Goal: Task Accomplishment & Management: Complete application form

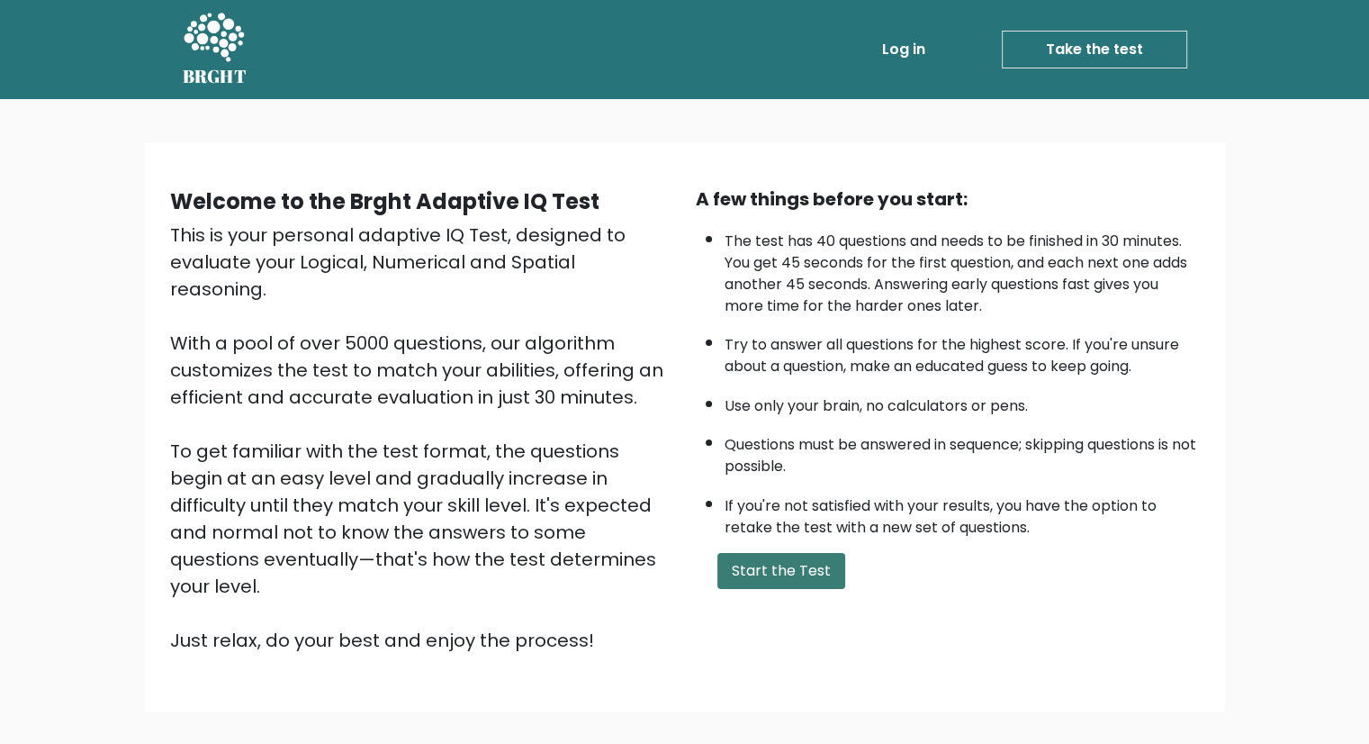
click at [795, 583] on button "Start the Test" at bounding box center [782, 571] width 128 height 36
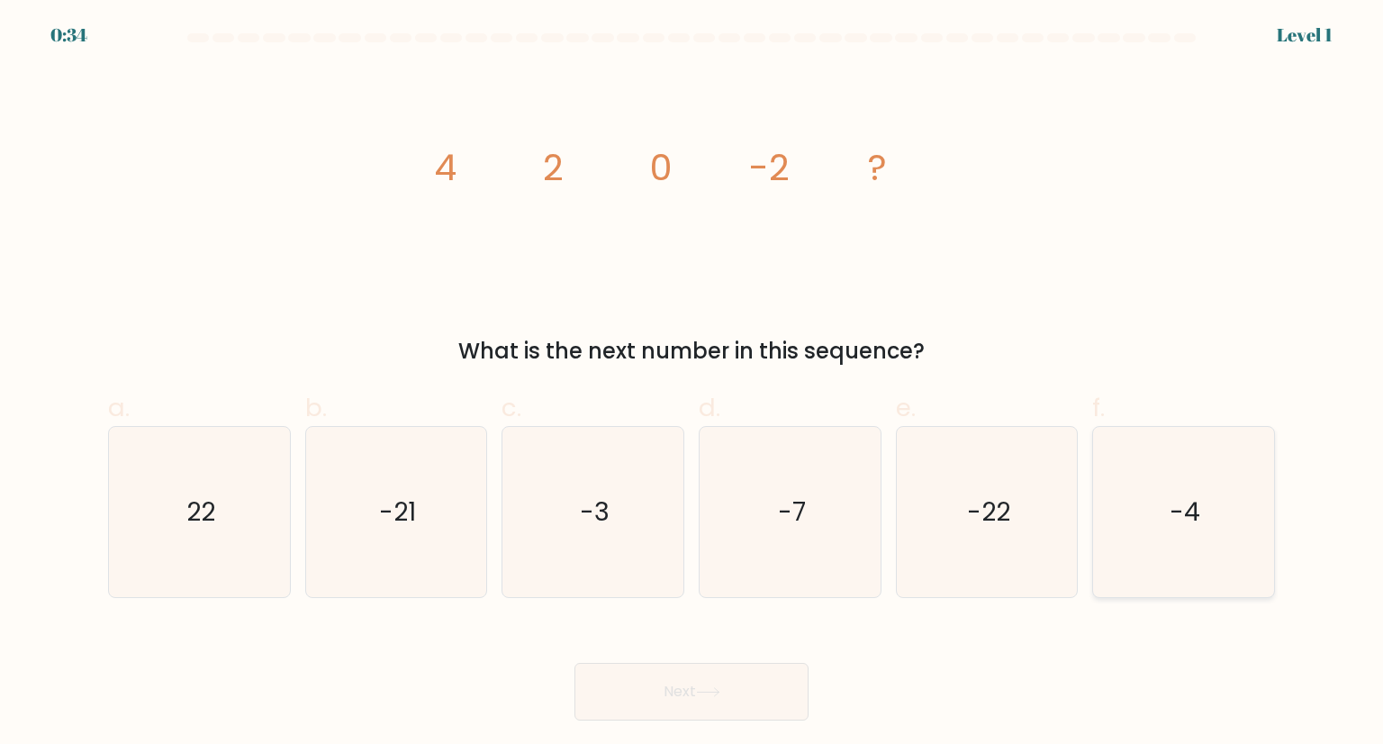
click at [1213, 530] on icon "-4" at bounding box center [1182, 511] width 169 height 169
click at [692, 384] on input "f. -4" at bounding box center [691, 378] width 1 height 12
radio input "true"
click at [765, 673] on button "Next" at bounding box center [691, 692] width 234 height 58
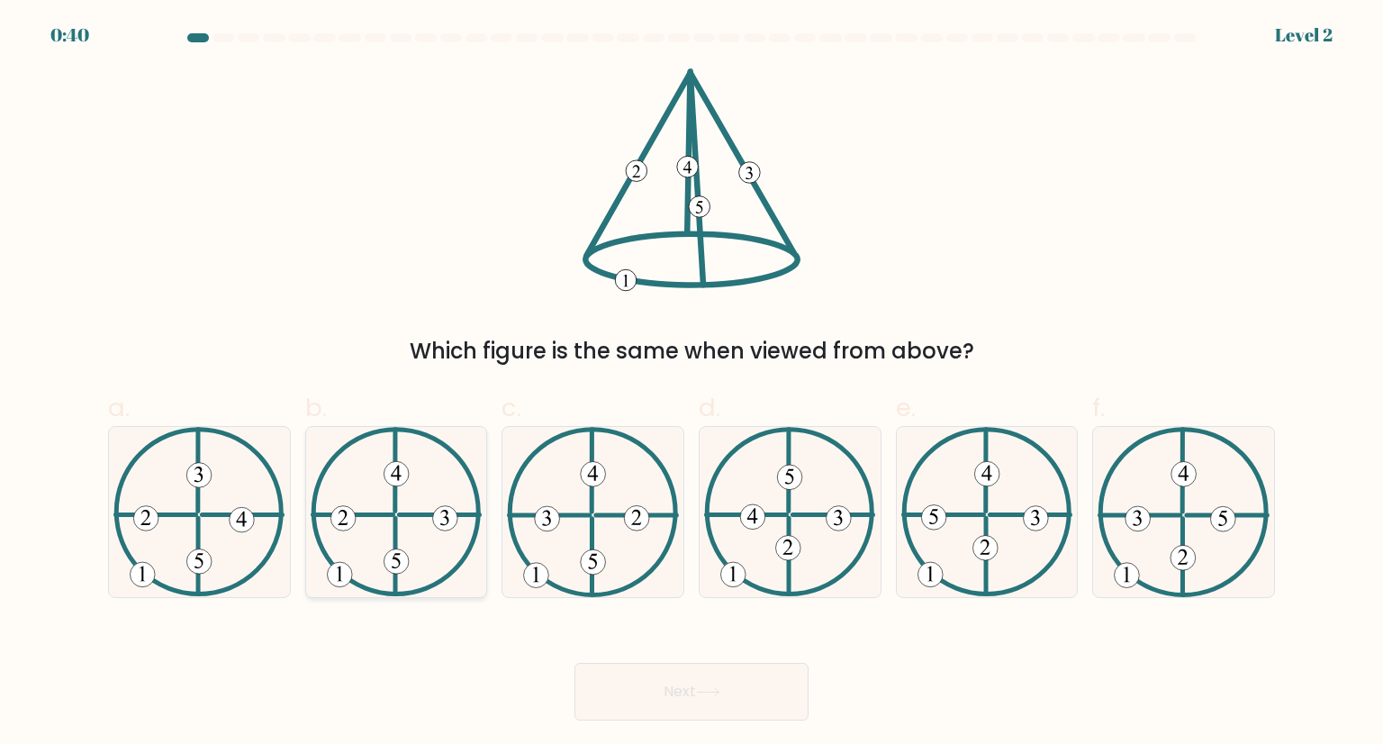
click at [400, 505] on icon at bounding box center [396, 511] width 171 height 169
click at [691, 384] on input "b." at bounding box center [691, 378] width 1 height 12
radio input "true"
click at [755, 674] on button "Next" at bounding box center [691, 692] width 234 height 58
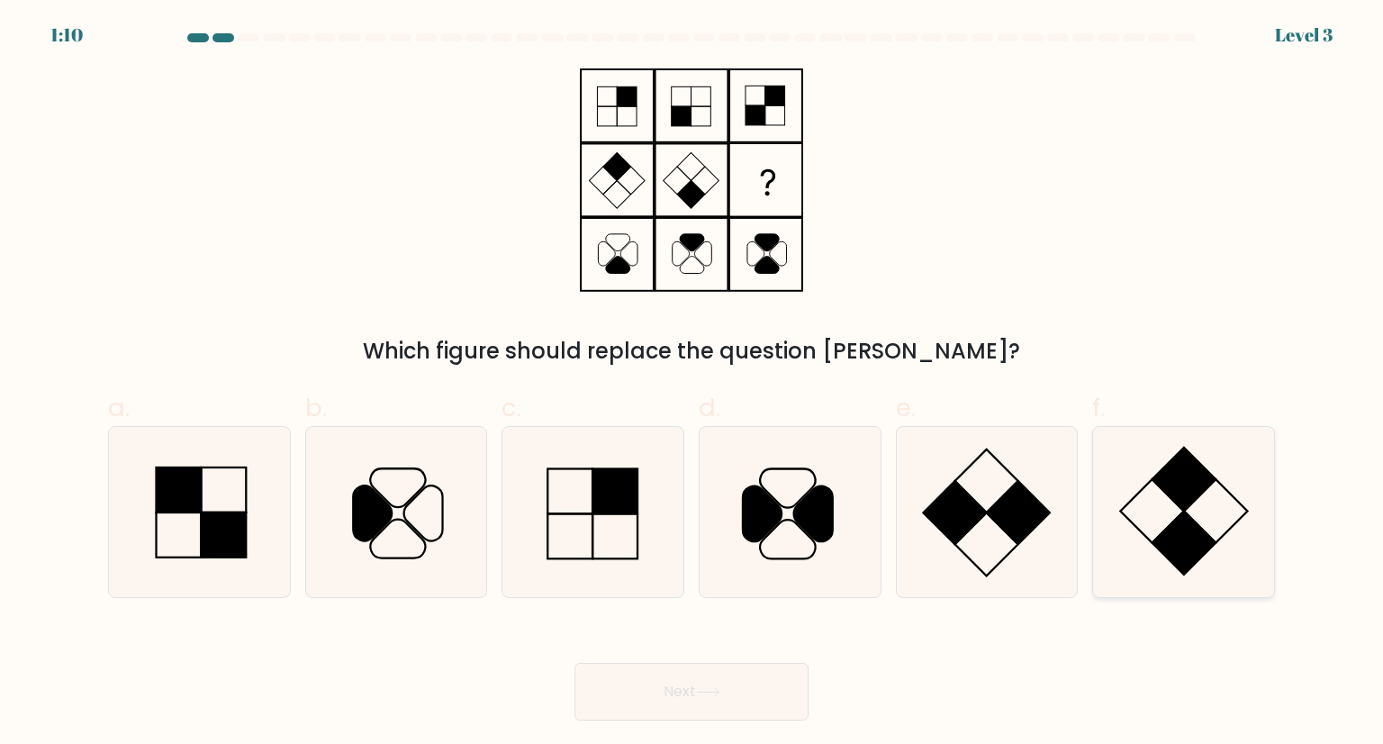
click at [1204, 518] on icon at bounding box center [1182, 511] width 169 height 169
click at [692, 384] on input "f." at bounding box center [691, 378] width 1 height 12
radio input "true"
click at [765, 720] on body "1:07 Level 3" at bounding box center [691, 372] width 1383 height 744
click at [741, 692] on button "Next" at bounding box center [691, 692] width 234 height 58
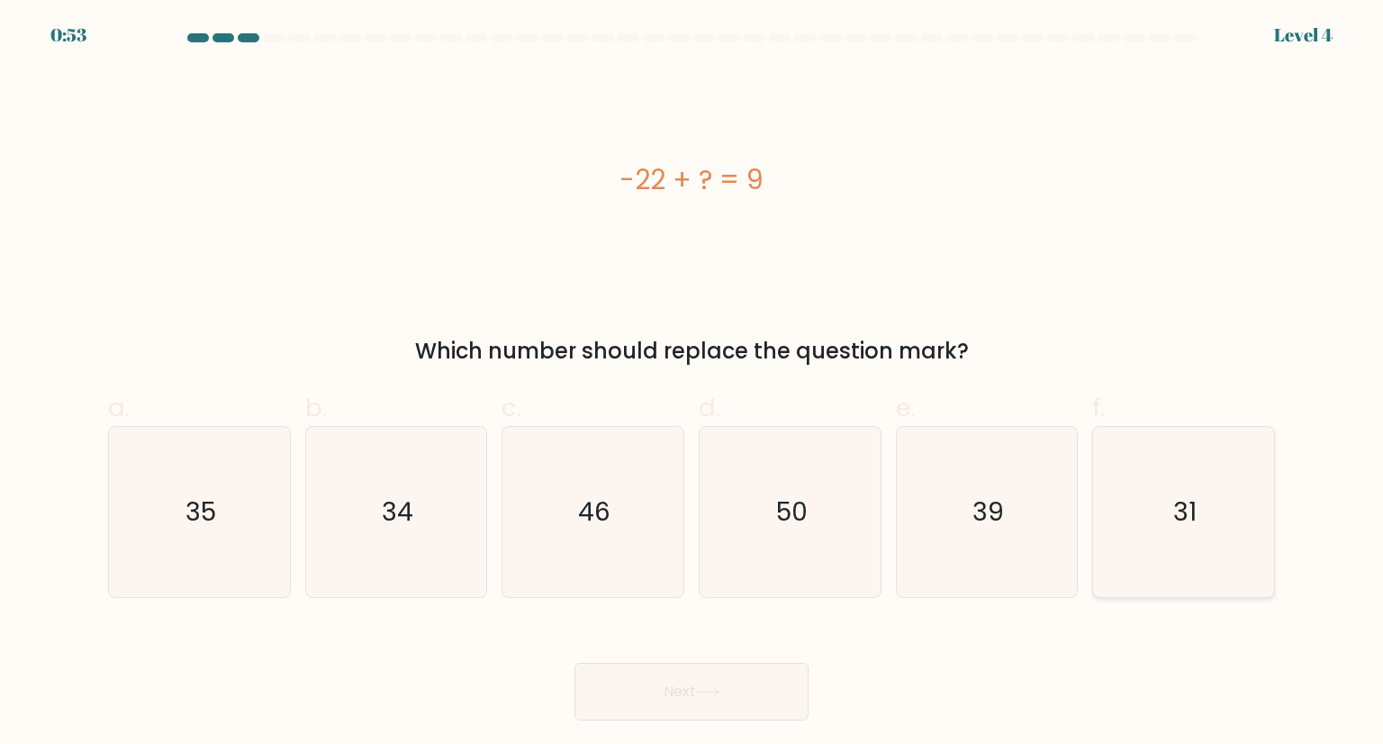
click at [1227, 475] on icon "31" at bounding box center [1182, 511] width 169 height 169
click at [692, 384] on input "f. 31" at bounding box center [691, 378] width 1 height 12
radio input "true"
click at [770, 671] on button "Next" at bounding box center [691, 692] width 234 height 58
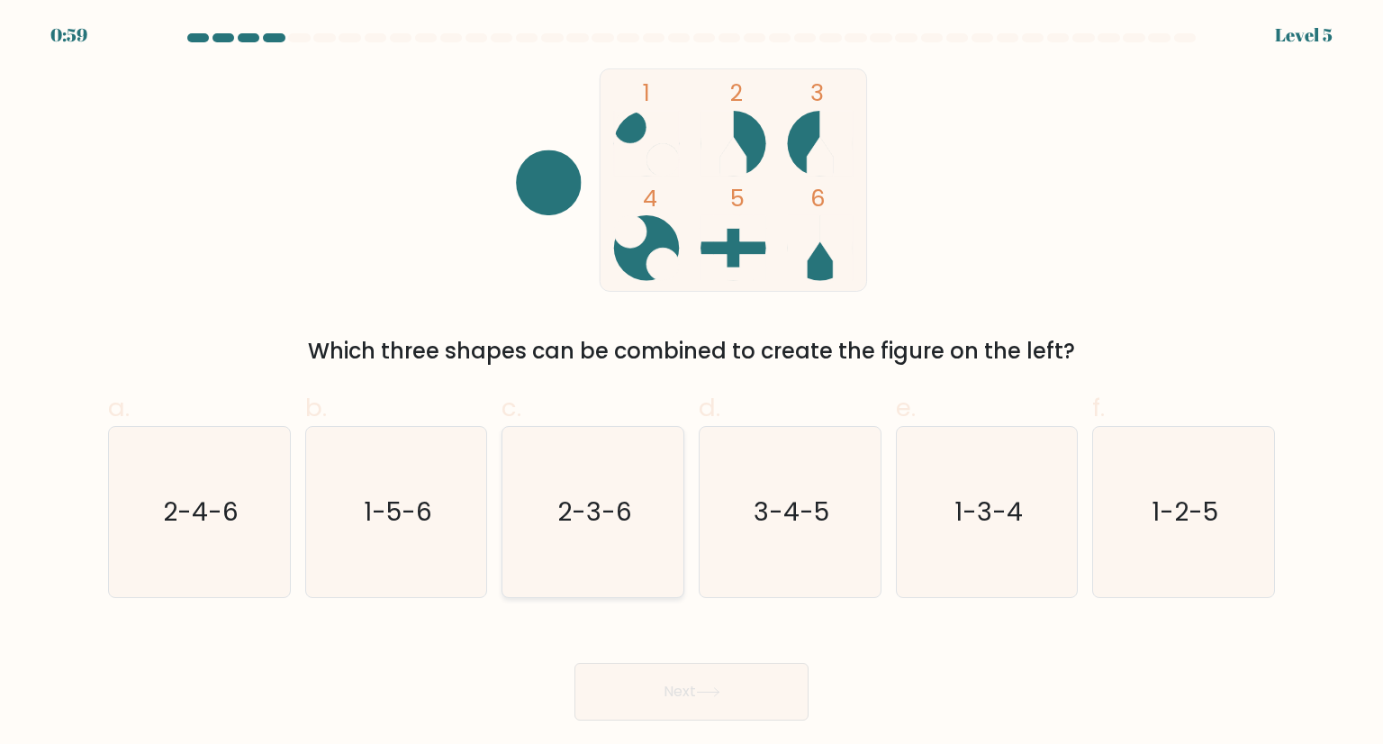
click at [575, 512] on text "2-3-6" at bounding box center [594, 511] width 75 height 36
click at [691, 384] on input "c. 2-3-6" at bounding box center [691, 378] width 1 height 12
radio input "true"
click at [695, 677] on button "Next" at bounding box center [691, 692] width 234 height 58
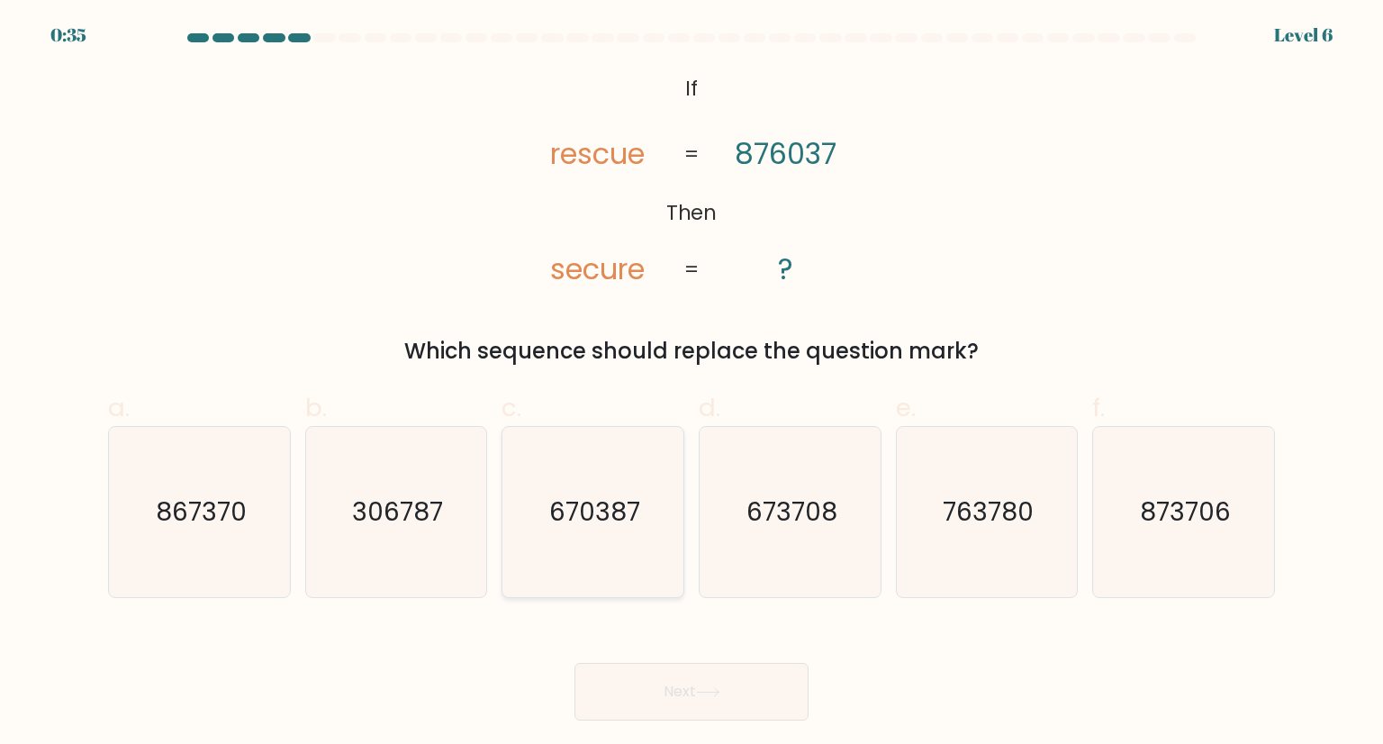
click at [649, 562] on icon "670387" at bounding box center [592, 511] width 169 height 169
click at [691, 384] on input "c. 670387" at bounding box center [691, 378] width 1 height 12
radio input "true"
click at [727, 689] on button "Next" at bounding box center [691, 692] width 234 height 58
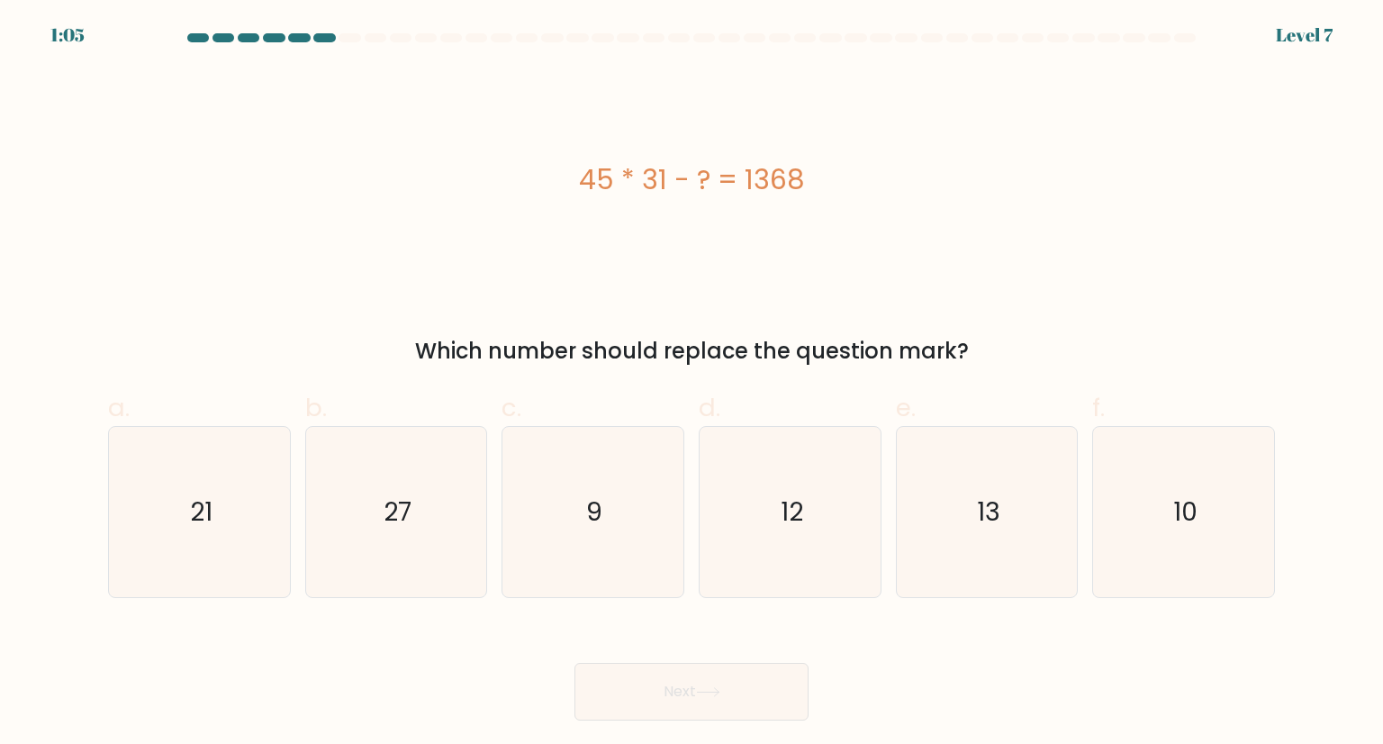
drag, startPoint x: 519, startPoint y: 173, endPoint x: 1109, endPoint y: 357, distance: 618.5
click at [1109, 357] on div "45 * 31 - ? = 1368 Which number should replace the question mark?" at bounding box center [691, 217] width 1188 height 299
drag, startPoint x: 673, startPoint y: 192, endPoint x: 526, endPoint y: 235, distance: 153.8
click at [526, 235] on div "45 * 31 - ? = 1368" at bounding box center [691, 179] width 1167 height 223
click at [550, 184] on div "45 * 31 - ? = 1368" at bounding box center [691, 179] width 1167 height 41
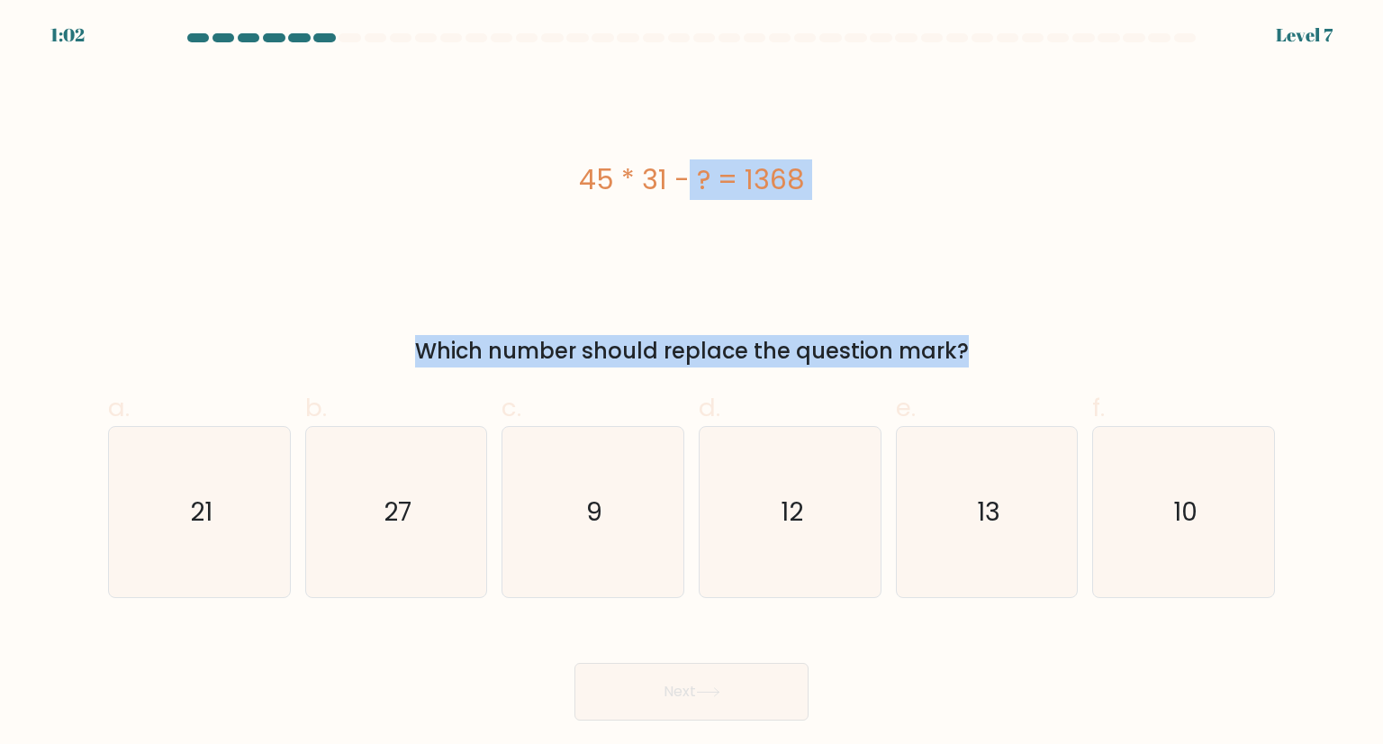
drag, startPoint x: 550, startPoint y: 184, endPoint x: 1030, endPoint y: 358, distance: 510.7
click at [1032, 358] on div "45 * 31 - ? = 1368 Which number should replace the question mark?" at bounding box center [691, 217] width 1188 height 299
click at [1163, 267] on div "45 * 31 - ? = 1368" at bounding box center [691, 179] width 1167 height 223
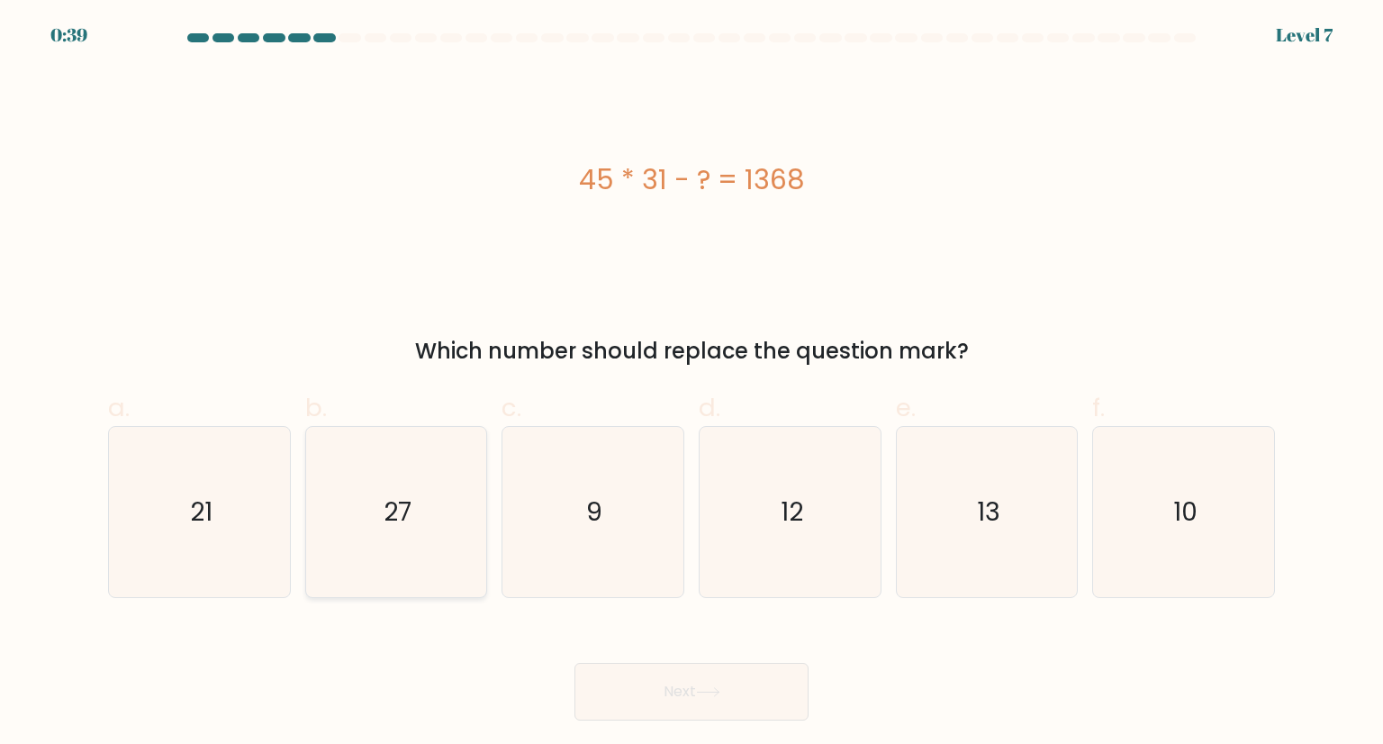
click at [375, 527] on icon "27" at bounding box center [396, 511] width 169 height 169
click at [691, 384] on input "b. 27" at bounding box center [691, 378] width 1 height 12
radio input "true"
click at [739, 675] on button "Next" at bounding box center [691, 692] width 234 height 58
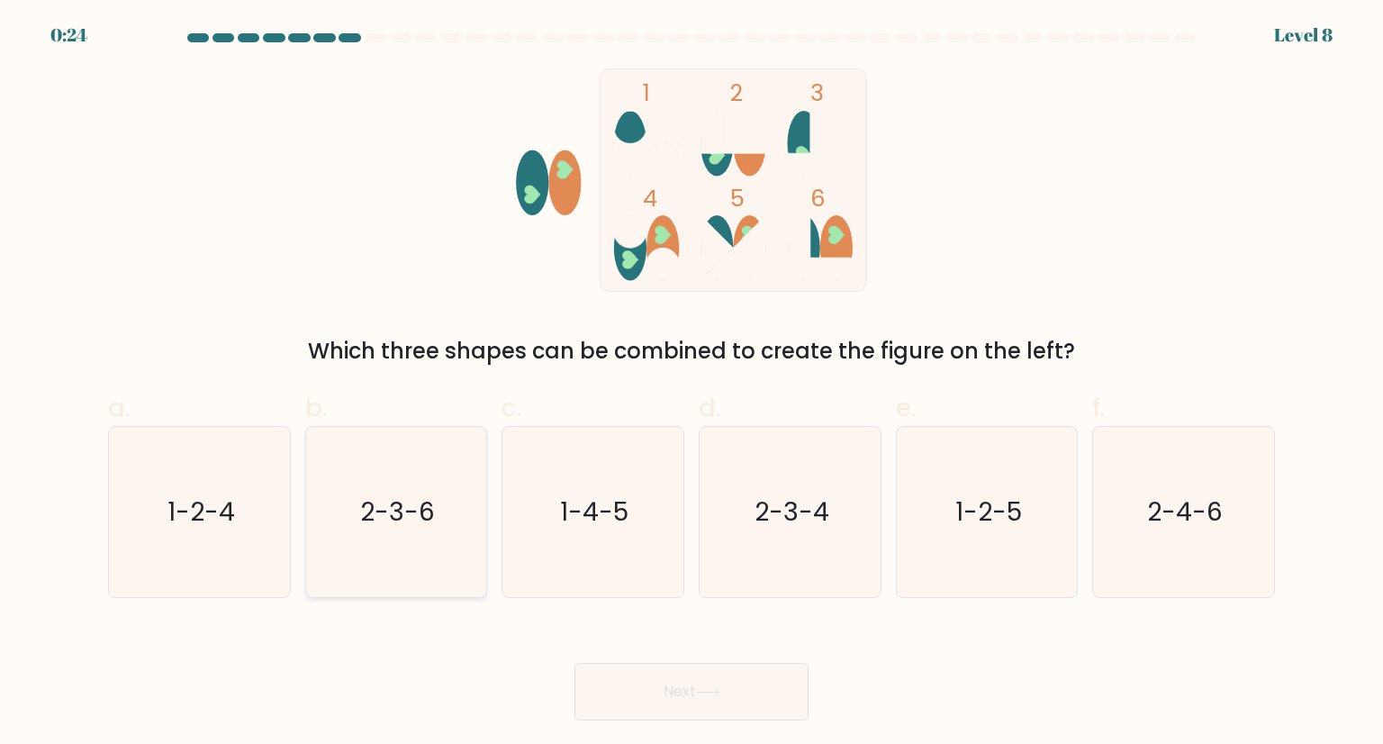
click at [389, 487] on icon "2-3-6" at bounding box center [396, 511] width 169 height 169
click at [691, 384] on input "b. 2-3-6" at bounding box center [691, 378] width 1 height 12
radio input "true"
click at [742, 731] on body "0:23 Level 8" at bounding box center [691, 372] width 1383 height 744
click at [741, 723] on body "0:23 Level 8" at bounding box center [691, 372] width 1383 height 744
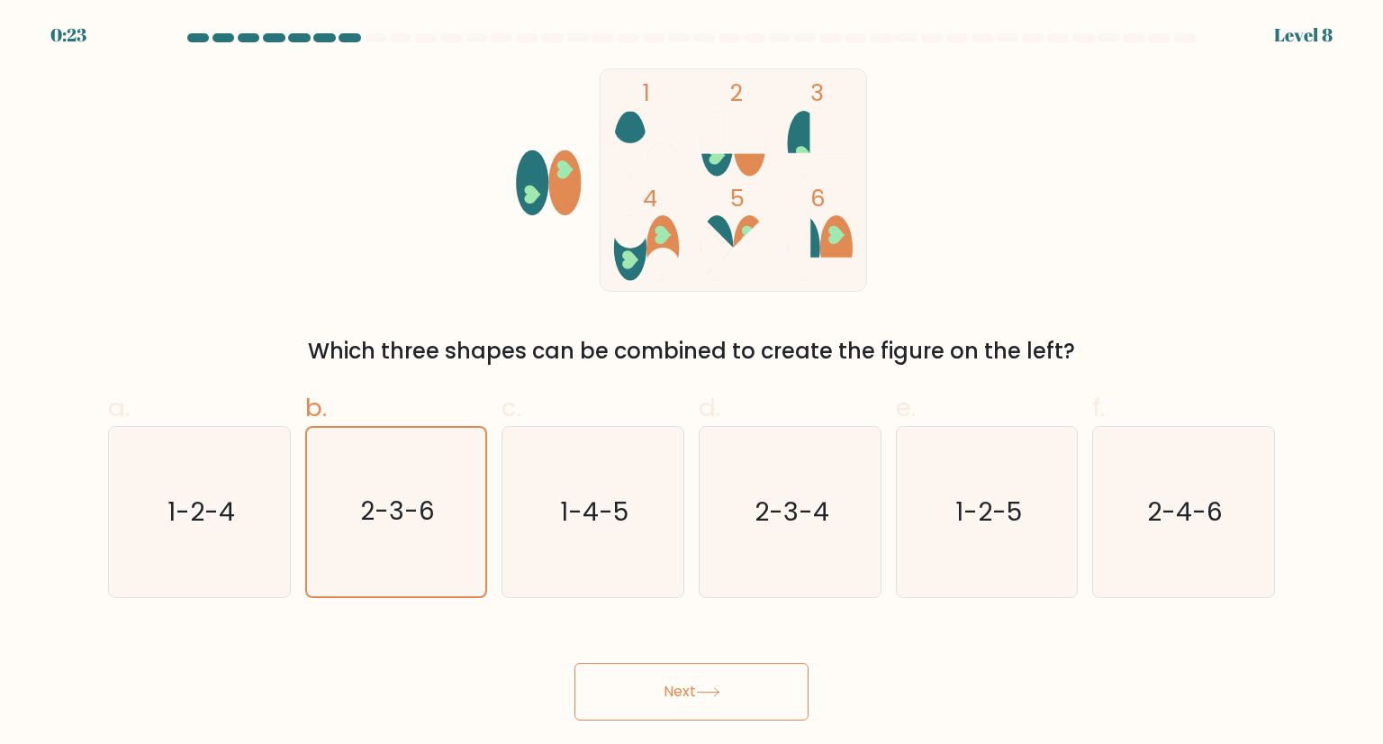
click at [745, 699] on button "Next" at bounding box center [691, 692] width 234 height 58
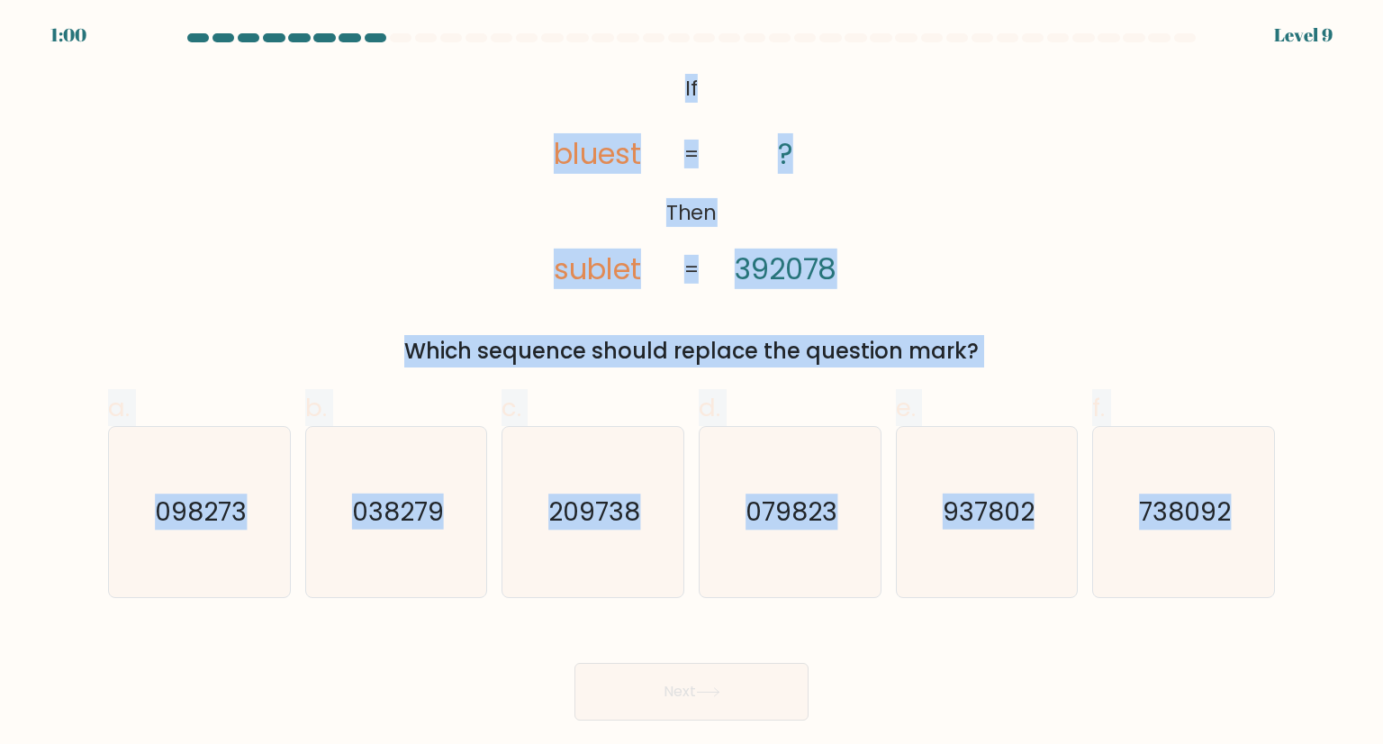
drag, startPoint x: 680, startPoint y: 88, endPoint x: 1308, endPoint y: 556, distance: 783.1
click at [1308, 556] on form "If ?" at bounding box center [691, 376] width 1383 height 687
drag, startPoint x: 796, startPoint y: 285, endPoint x: 823, endPoint y: 296, distance: 29.1
click at [823, 296] on div "@import url('https://fonts.googleapis.com/css?family=Abril+Fatface:400,100,100i…" at bounding box center [691, 217] width 1188 height 299
copy form "If Then bluest sublet ? 392078 = = Which sequence should replace the question m…"
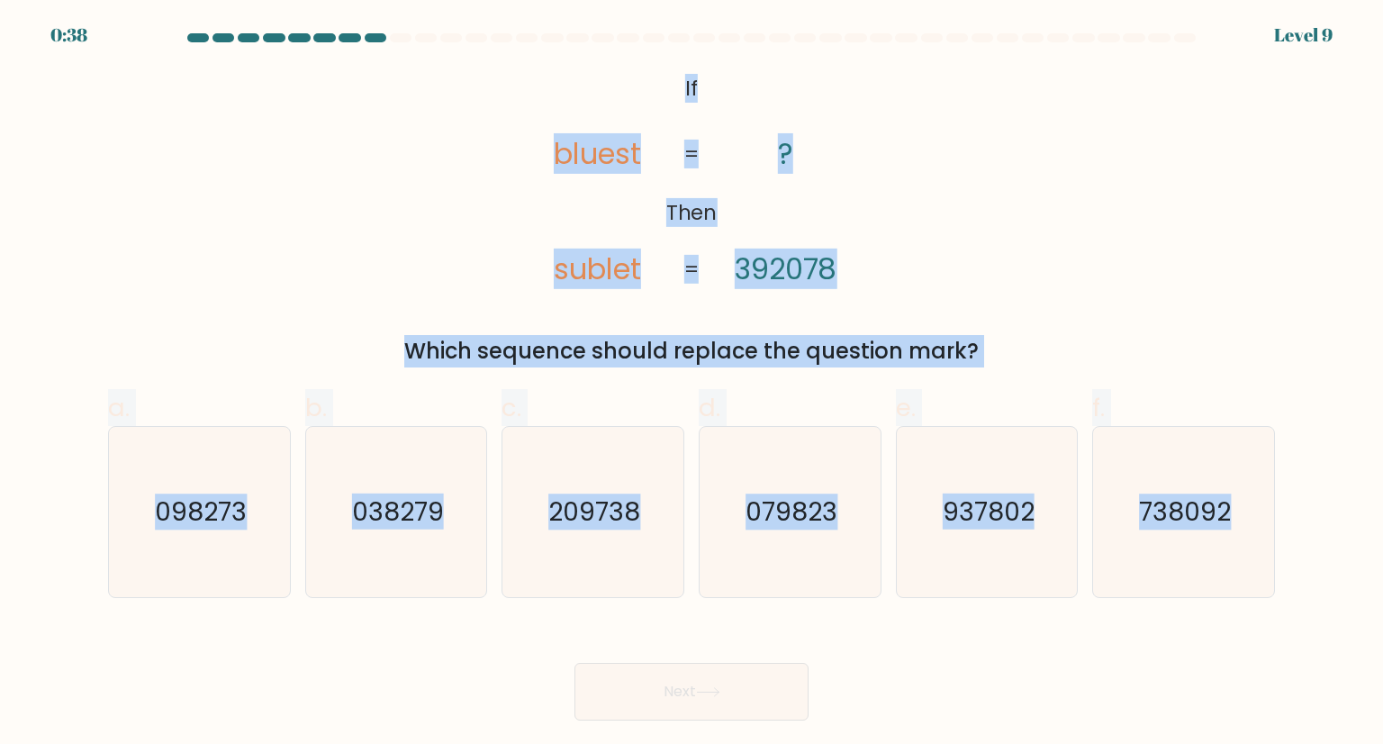
click at [1037, 253] on div "@import url('https://fonts.googleapis.com/css?family=Abril+Fatface:400,100,100i…" at bounding box center [691, 217] width 1188 height 299
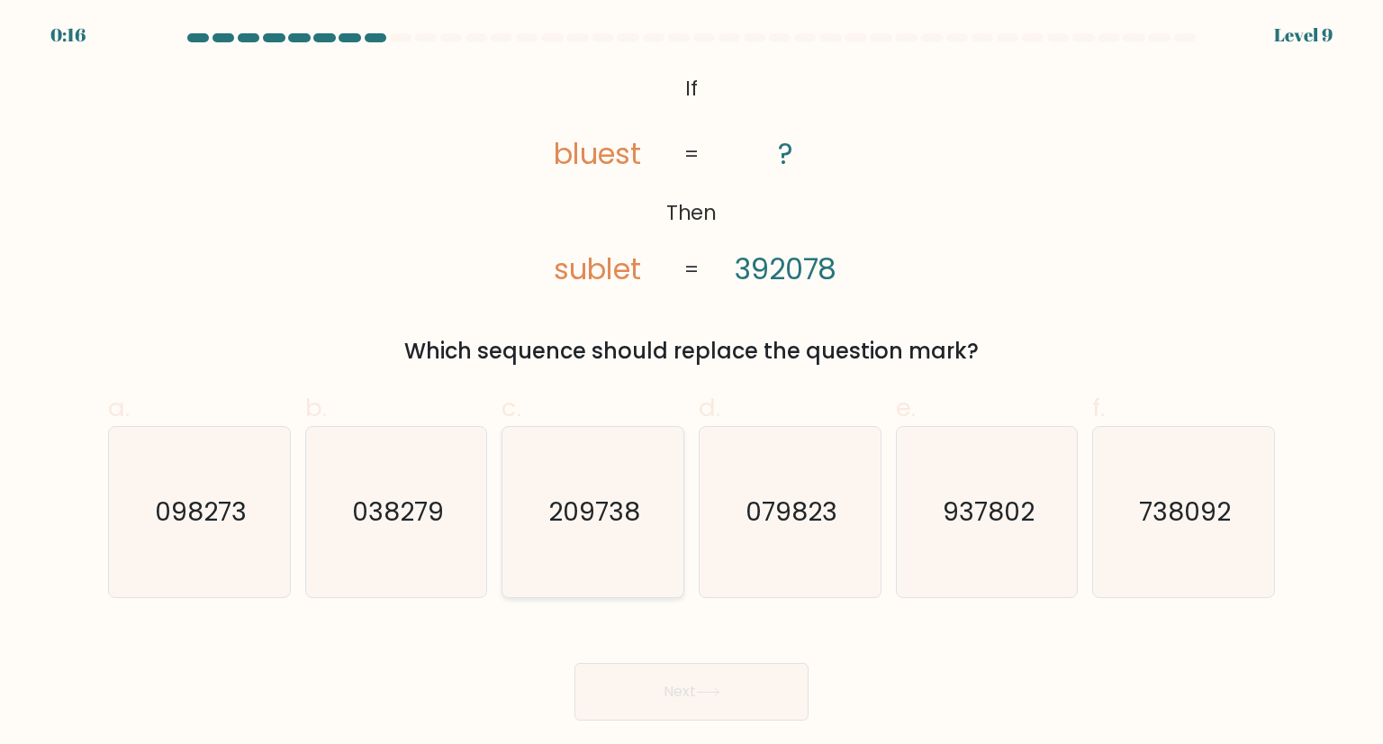
click at [619, 508] on text "209738" at bounding box center [595, 511] width 92 height 36
click at [691, 384] on input "c. 209738" at bounding box center [691, 378] width 1 height 12
radio input "true"
click at [740, 678] on button "Next" at bounding box center [691, 692] width 234 height 58
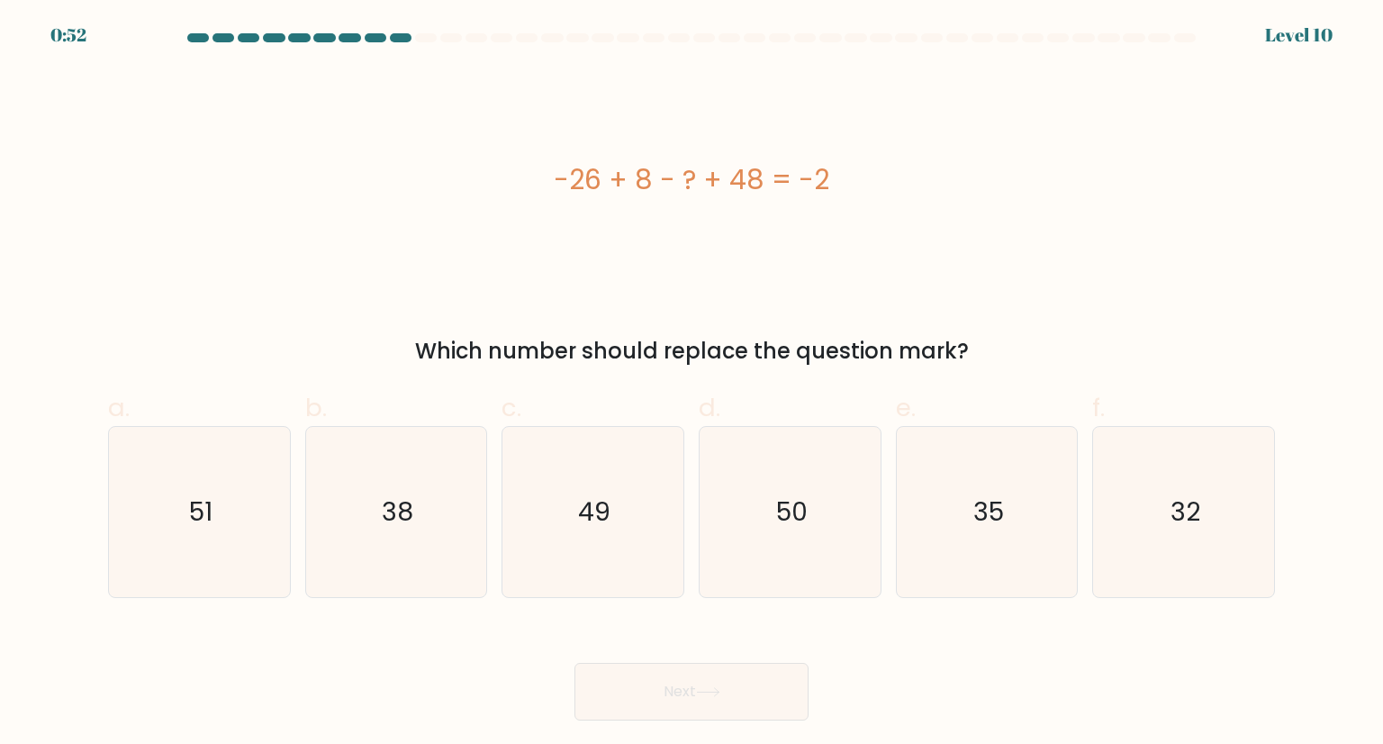
drag, startPoint x: 546, startPoint y: 182, endPoint x: 987, endPoint y: 335, distance: 466.1
click at [987, 335] on div "-26 + 8 - ? + 48 = -2 Which number should replace the question mark?" at bounding box center [691, 217] width 1188 height 299
copy div "-26 + 8 - ? + 48 = -2 Which number should replace the question mark?"
click at [1207, 462] on icon "32" at bounding box center [1182, 511] width 169 height 169
click at [692, 384] on input "f. 32" at bounding box center [691, 378] width 1 height 12
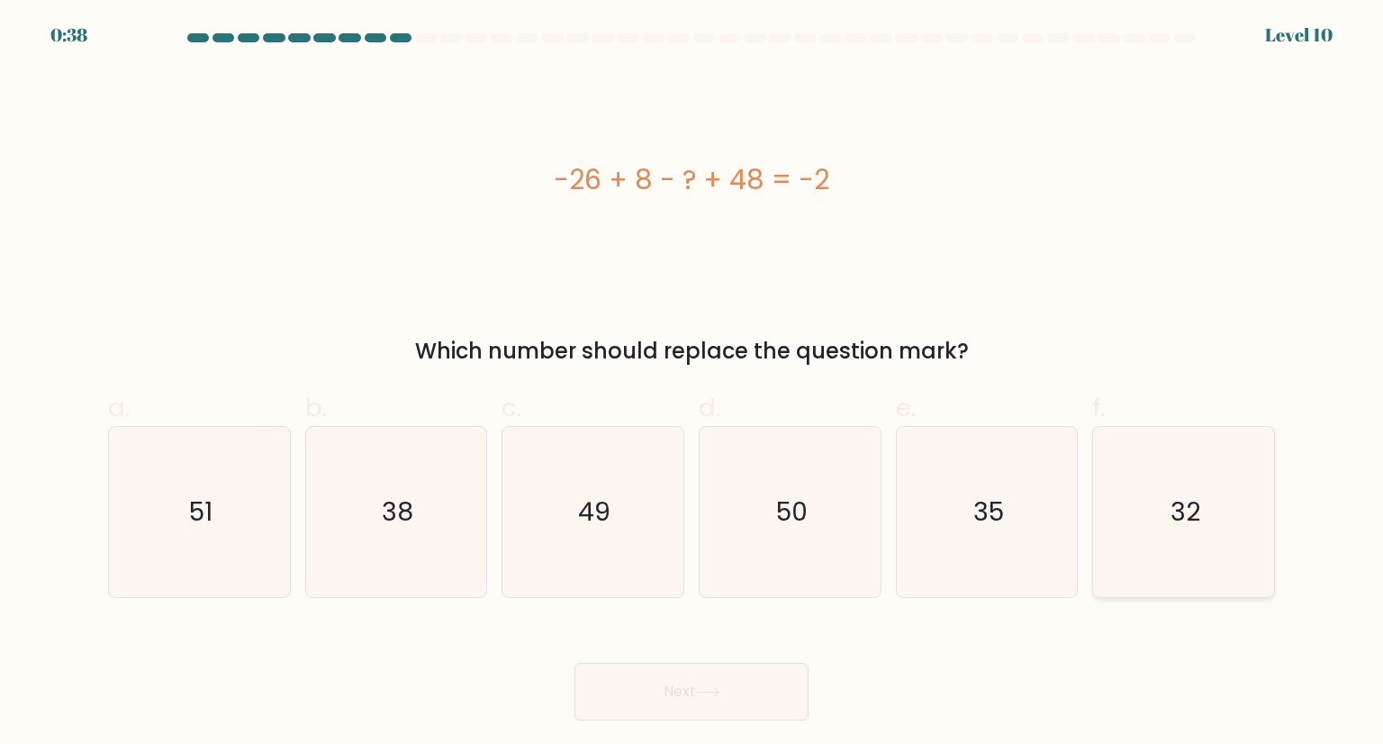
radio input "true"
click at [735, 684] on button "Next" at bounding box center [691, 692] width 234 height 58
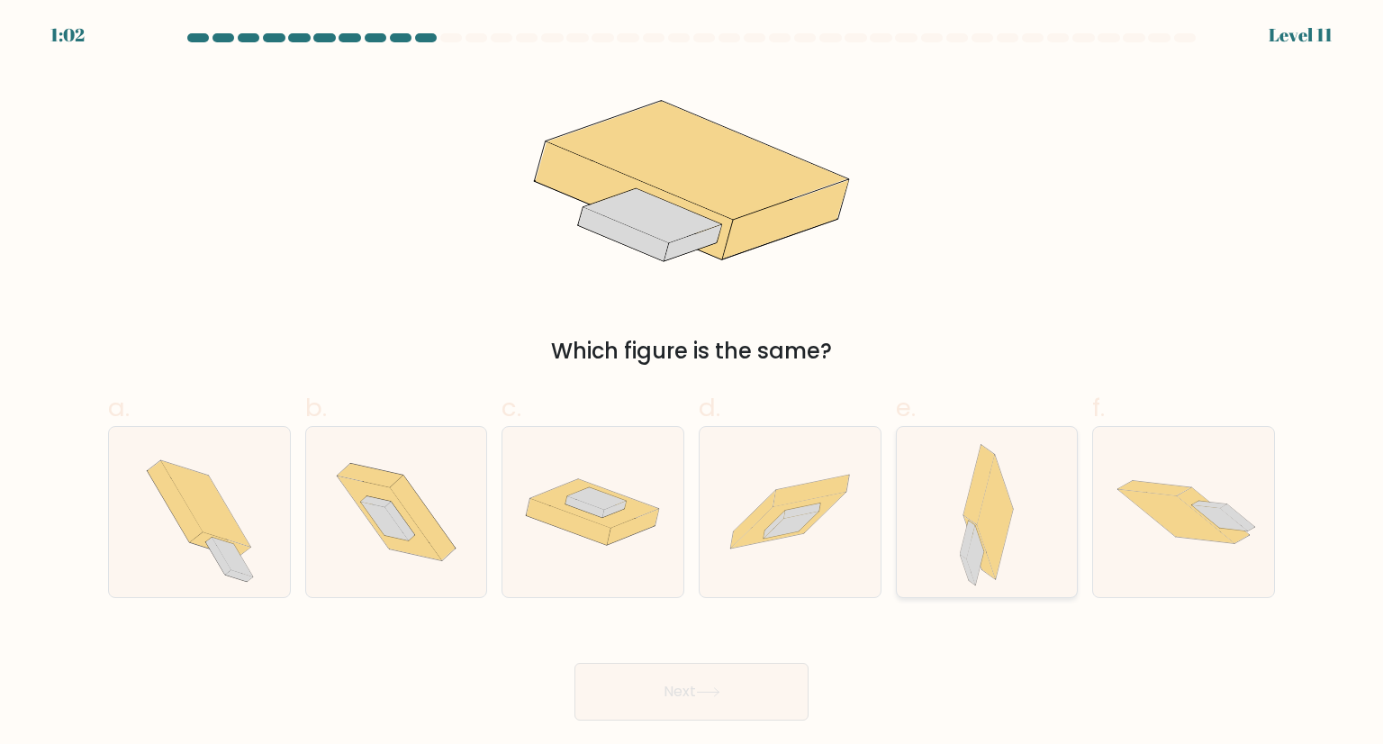
click at [968, 491] on icon at bounding box center [986, 511] width 53 height 169
click at [692, 384] on input "e." at bounding box center [691, 378] width 1 height 12
radio input "true"
click at [728, 673] on button "Next" at bounding box center [691, 692] width 234 height 58
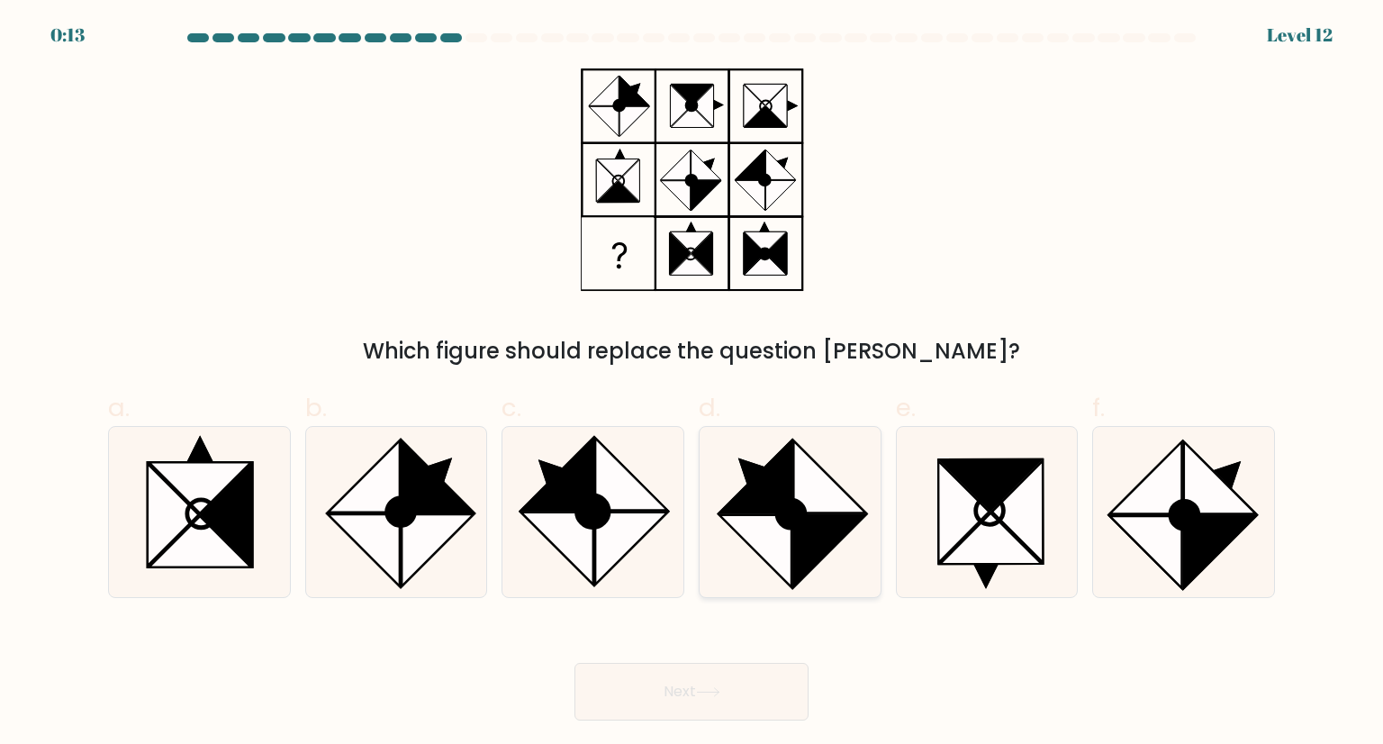
click at [817, 541] on icon at bounding box center [829, 551] width 72 height 72
click at [692, 384] on input "d." at bounding box center [691, 378] width 1 height 12
radio input "true"
click at [751, 682] on button "Next" at bounding box center [691, 692] width 234 height 58
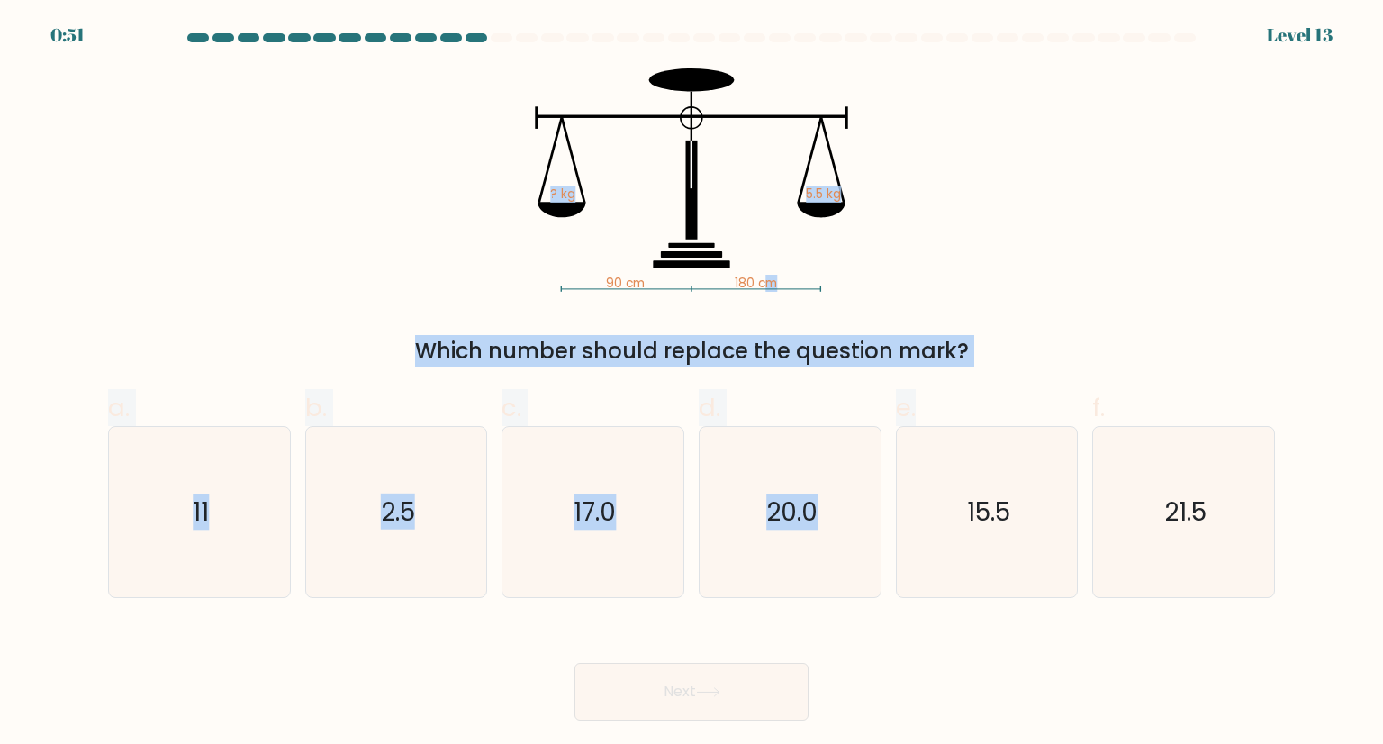
drag, startPoint x: 1043, startPoint y: 374, endPoint x: 766, endPoint y: 246, distance: 304.5
click at [766, 246] on form at bounding box center [691, 376] width 1383 height 687
click at [1161, 293] on div "90 cm 180 cm ? kg 5.5 kg Which number should replace the question mark?" at bounding box center [691, 217] width 1188 height 299
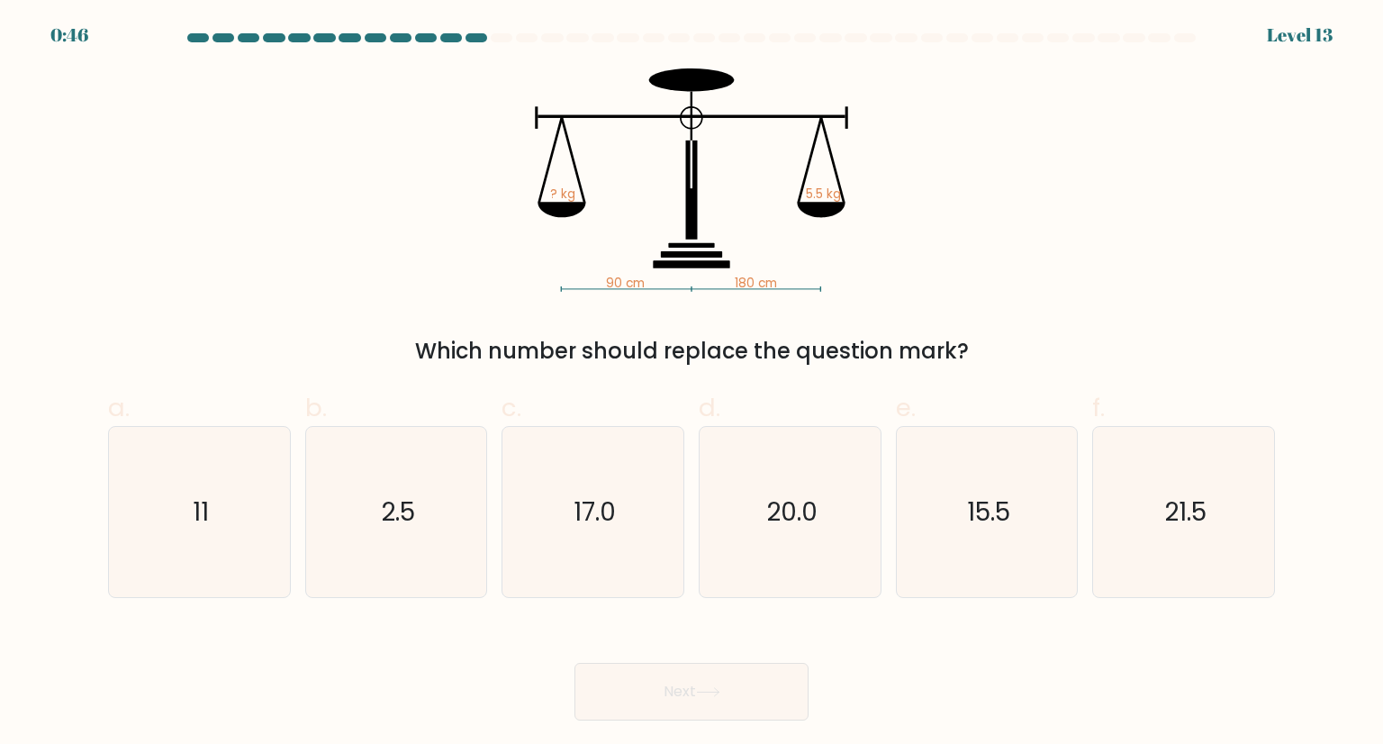
drag, startPoint x: 982, startPoint y: 364, endPoint x: 641, endPoint y: 53, distance: 461.4
click at [641, 53] on form at bounding box center [691, 376] width 1383 height 687
click at [231, 265] on div "90 cm 180 cm ? kg 5.5 kg Which number should replace the question mark?" at bounding box center [691, 217] width 1188 height 299
click at [179, 480] on icon "11" at bounding box center [198, 511] width 169 height 169
click at [691, 384] on input "a. 11" at bounding box center [691, 378] width 1 height 12
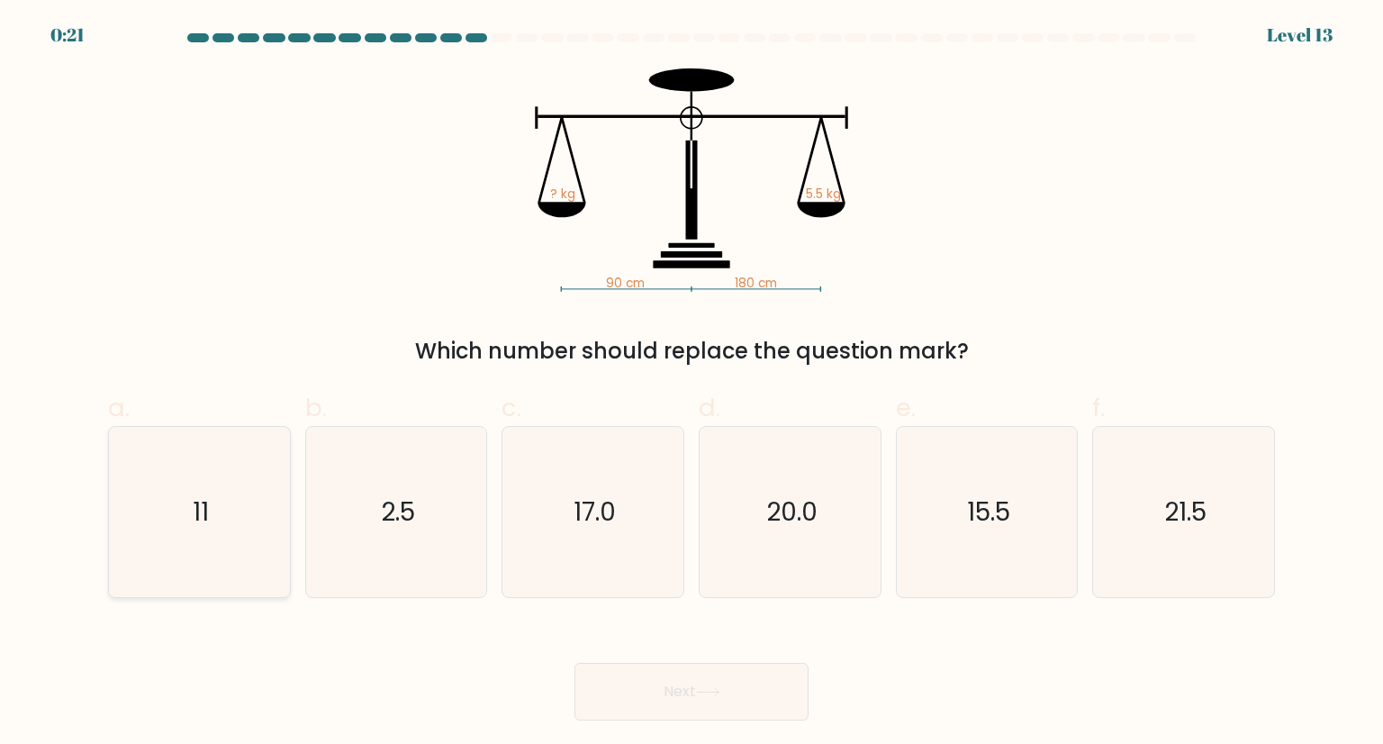
radio input "true"
click at [717, 682] on button "Next" at bounding box center [691, 692] width 234 height 58
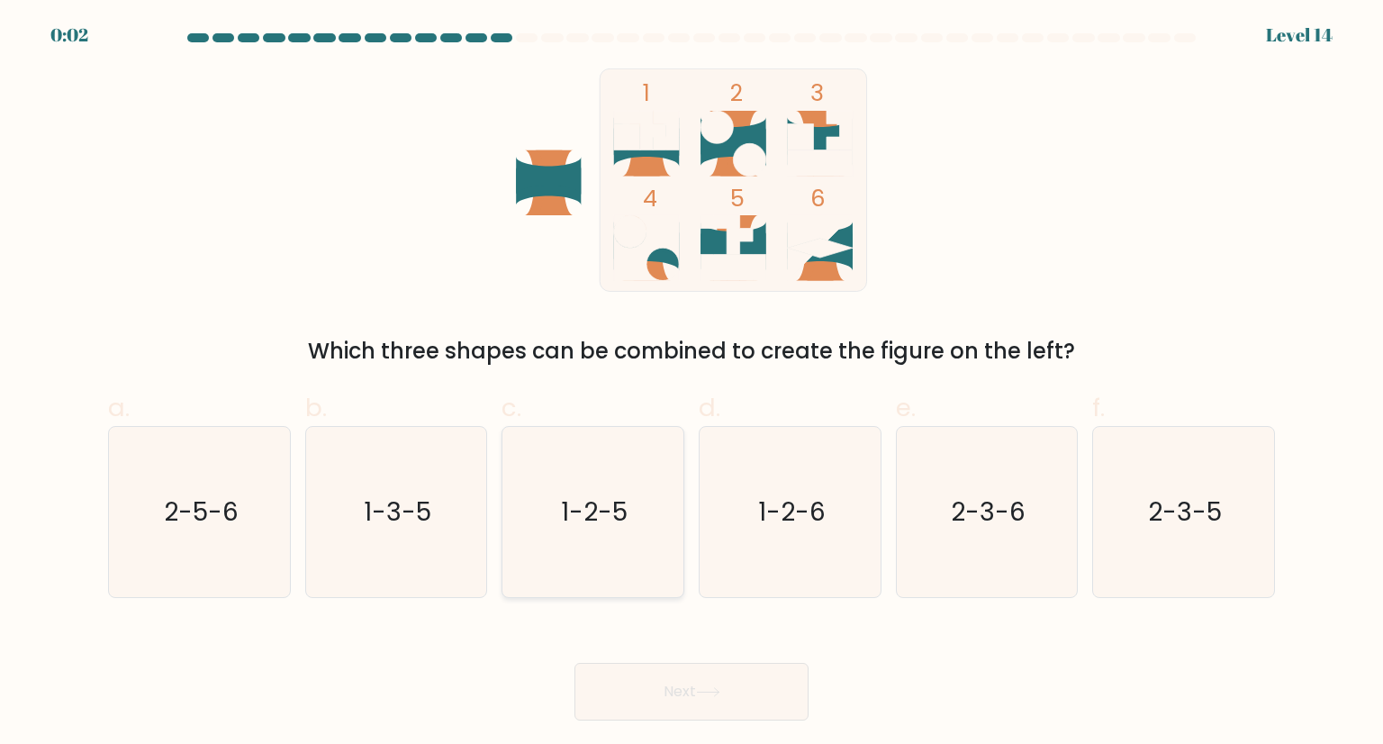
click at [589, 512] on text "1-2-5" at bounding box center [595, 511] width 67 height 36
click at [691, 384] on input "c. 1-2-5" at bounding box center [691, 378] width 1 height 12
radio input "true"
click at [682, 697] on button "Next" at bounding box center [691, 692] width 234 height 58
